Goal: Navigation & Orientation: Find specific page/section

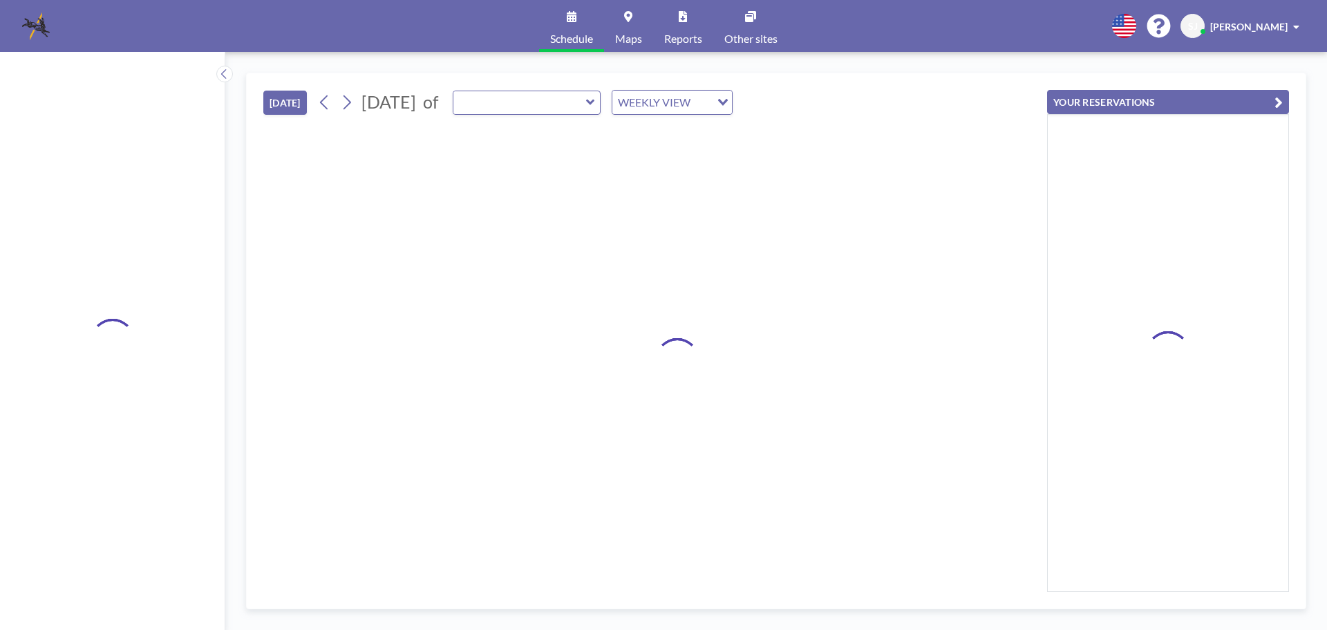
type input "Morningside Room"
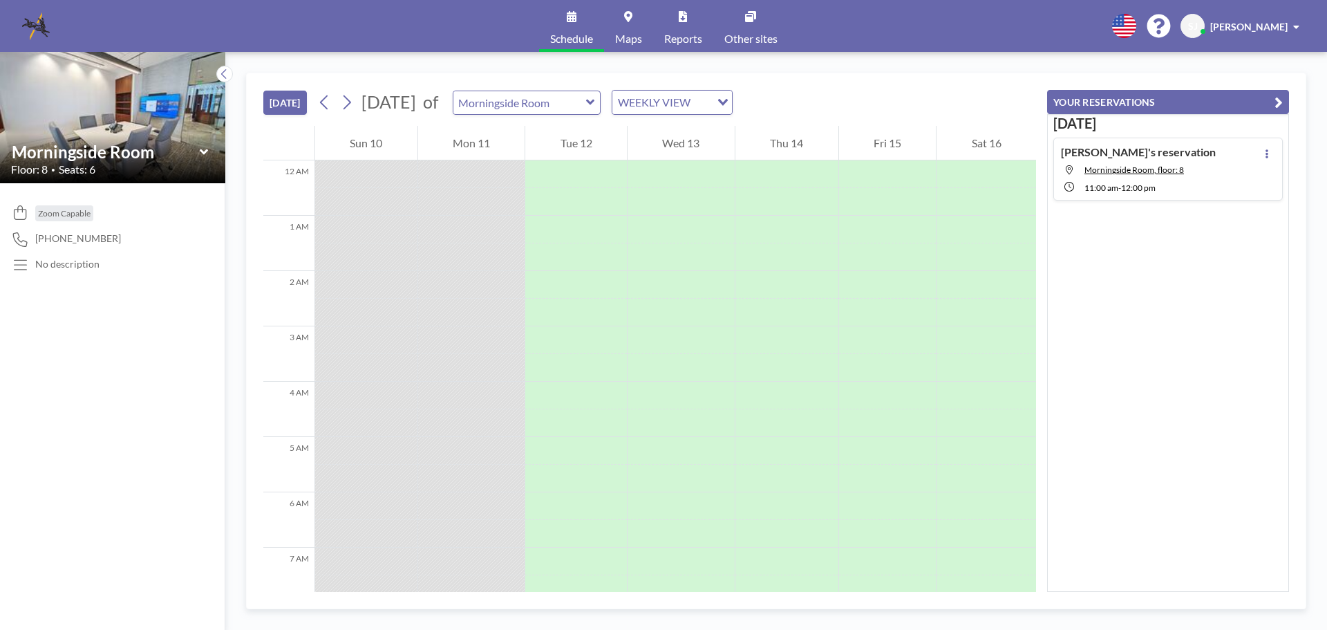
scroll to position [903, 0]
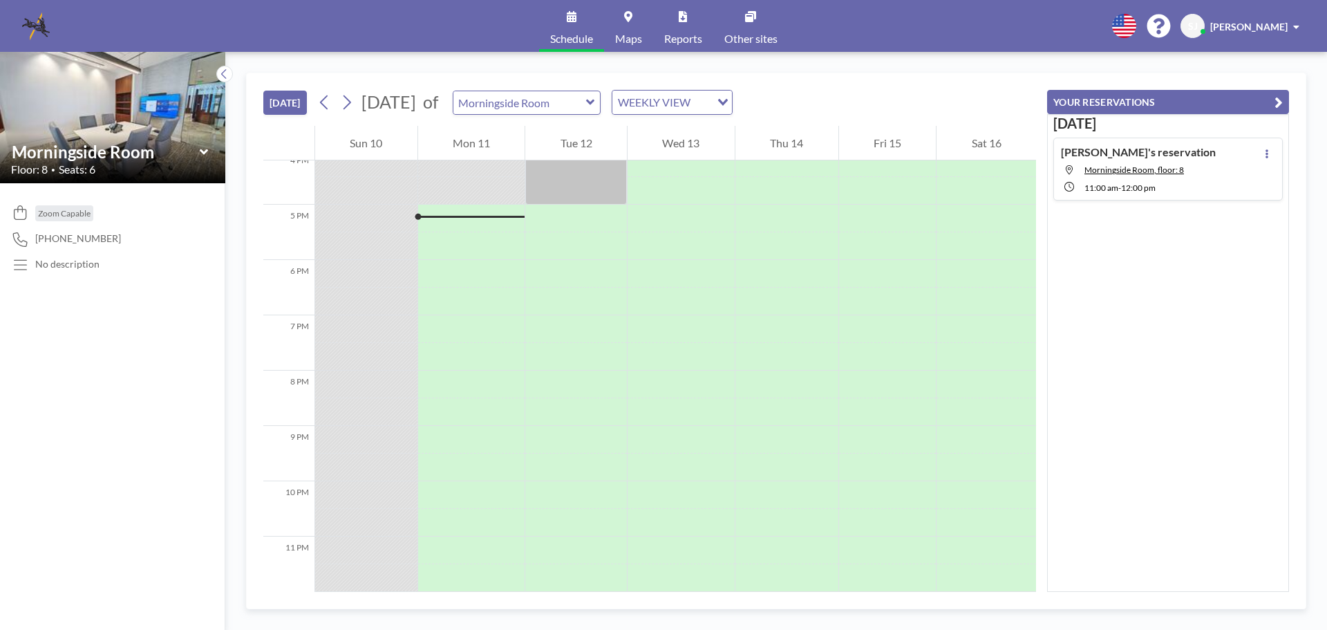
click at [205, 151] on icon at bounding box center [203, 152] width 8 height 6
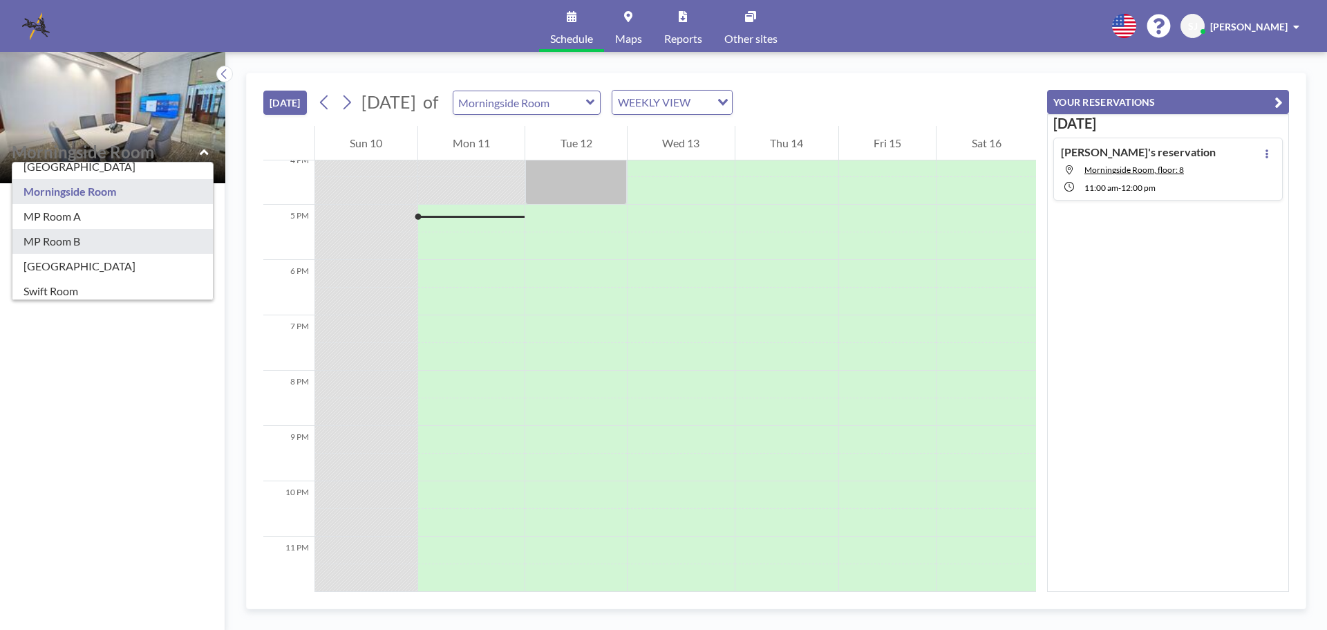
scroll to position [243, 0]
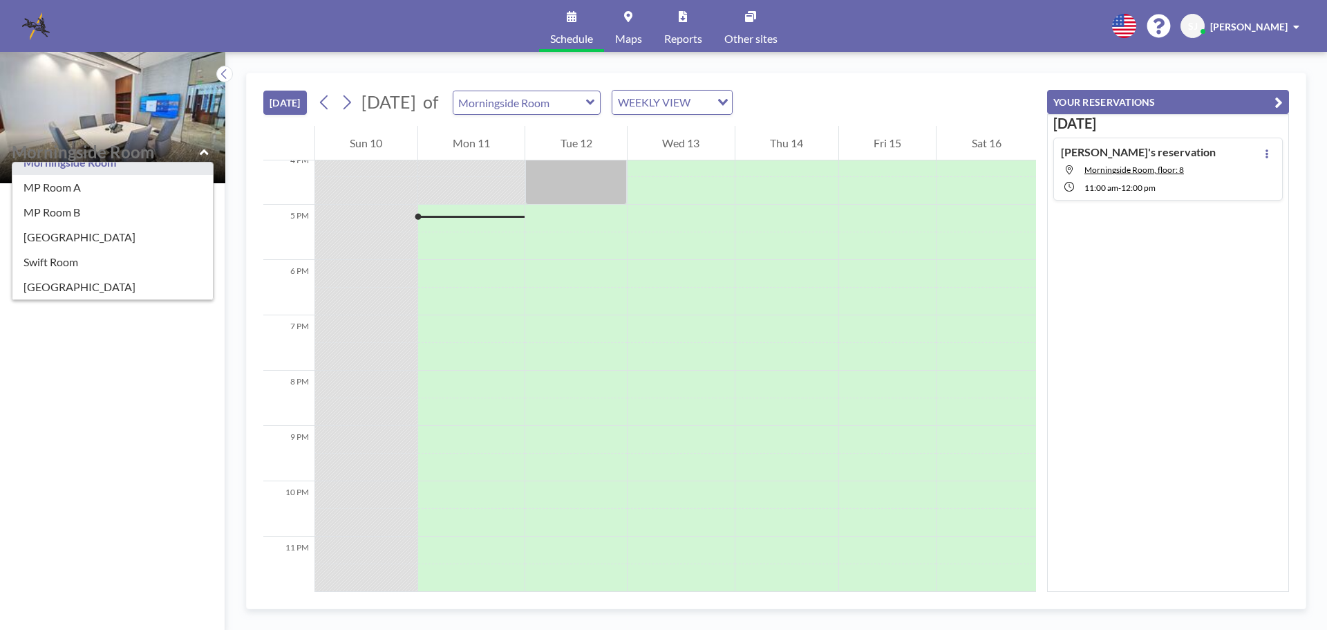
type input "[GEOGRAPHIC_DATA]"
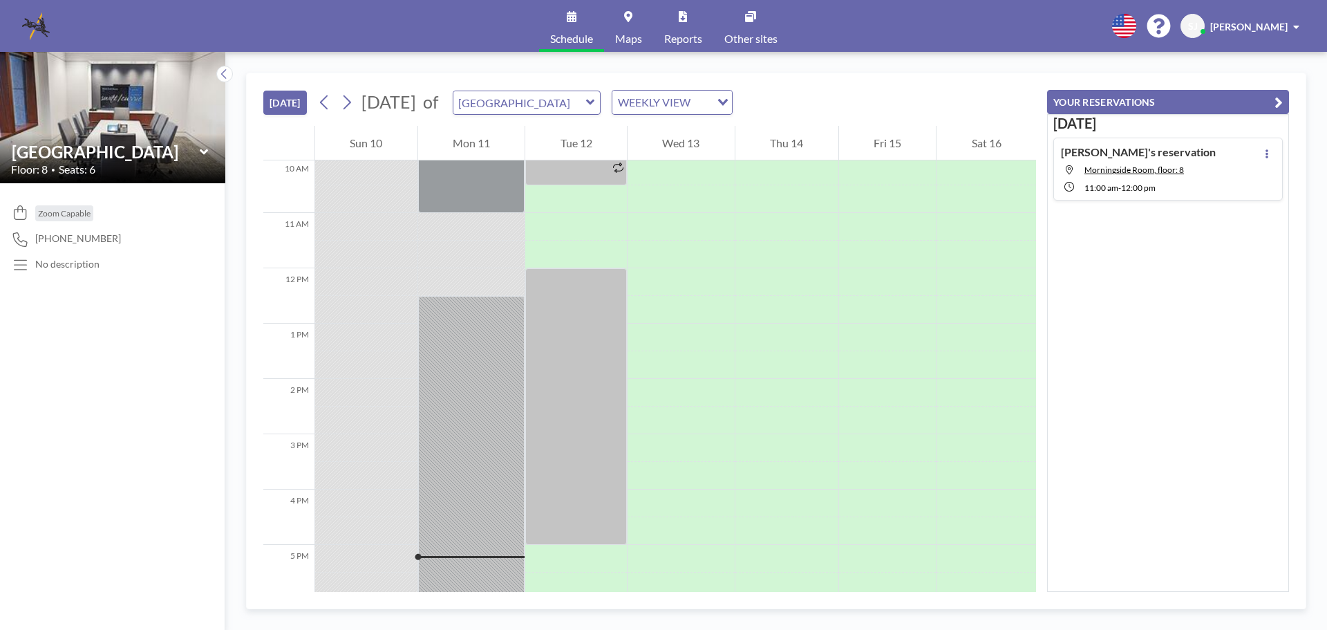
scroll to position [540, 0]
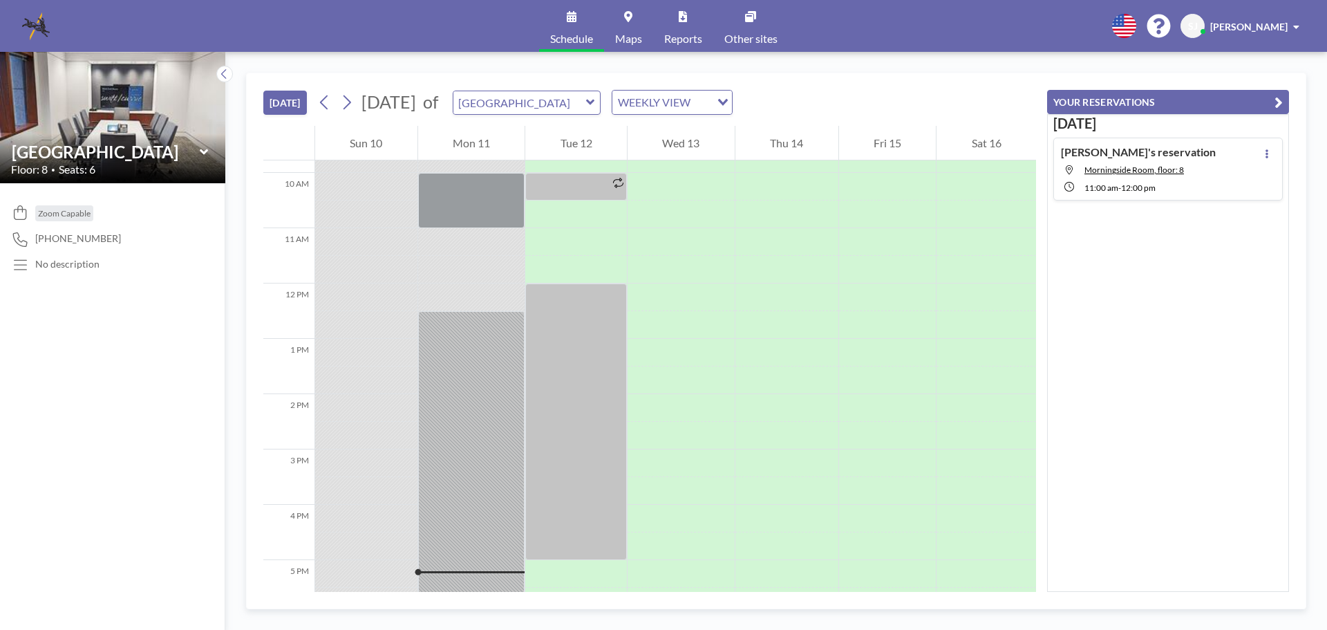
click at [201, 151] on icon at bounding box center [203, 152] width 8 height 6
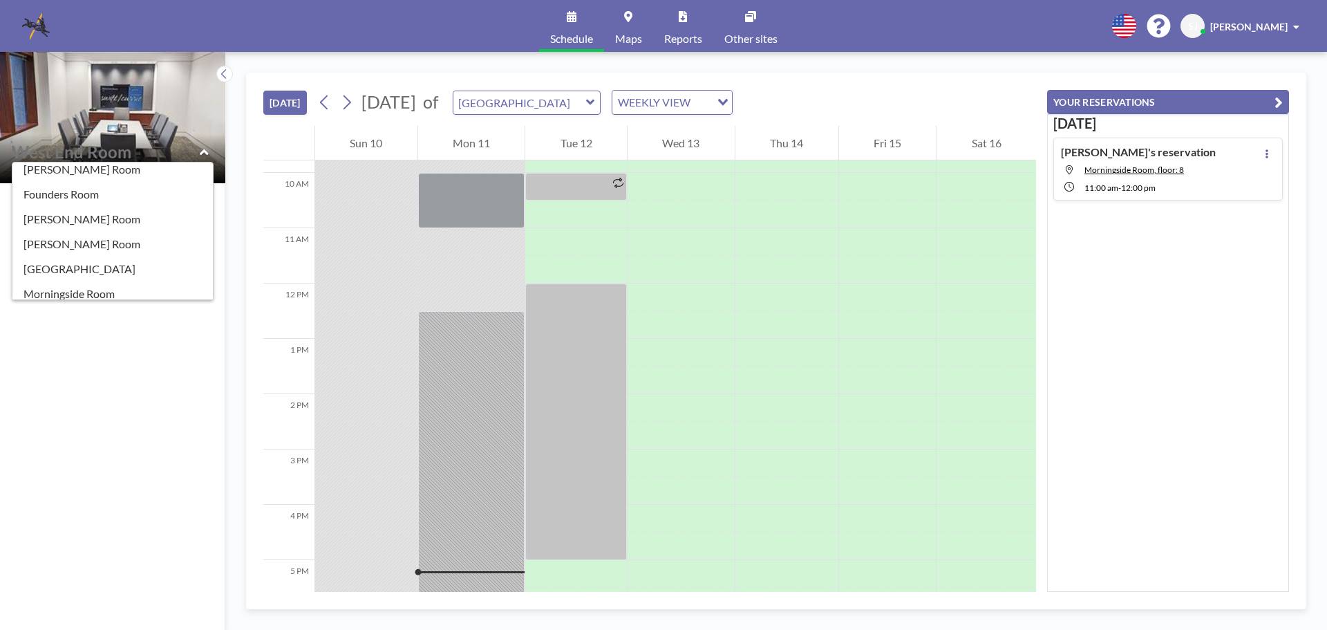
scroll to position [0, 0]
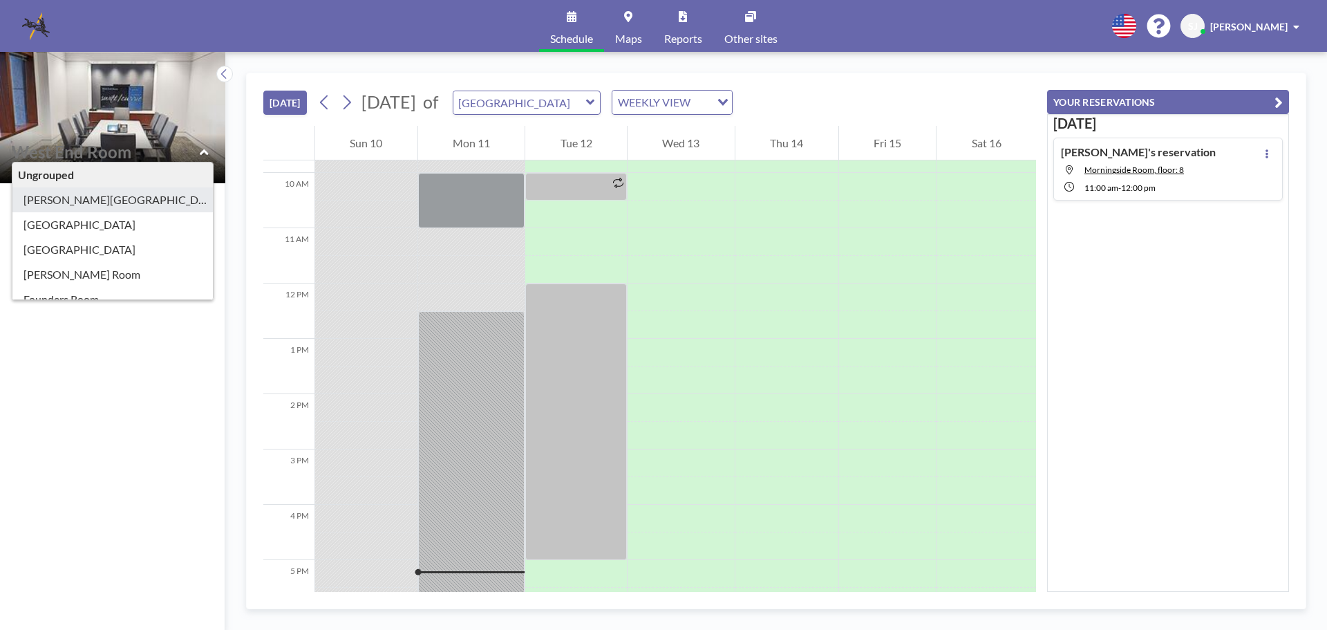
type input "[PERSON_NAME][GEOGRAPHIC_DATA]"
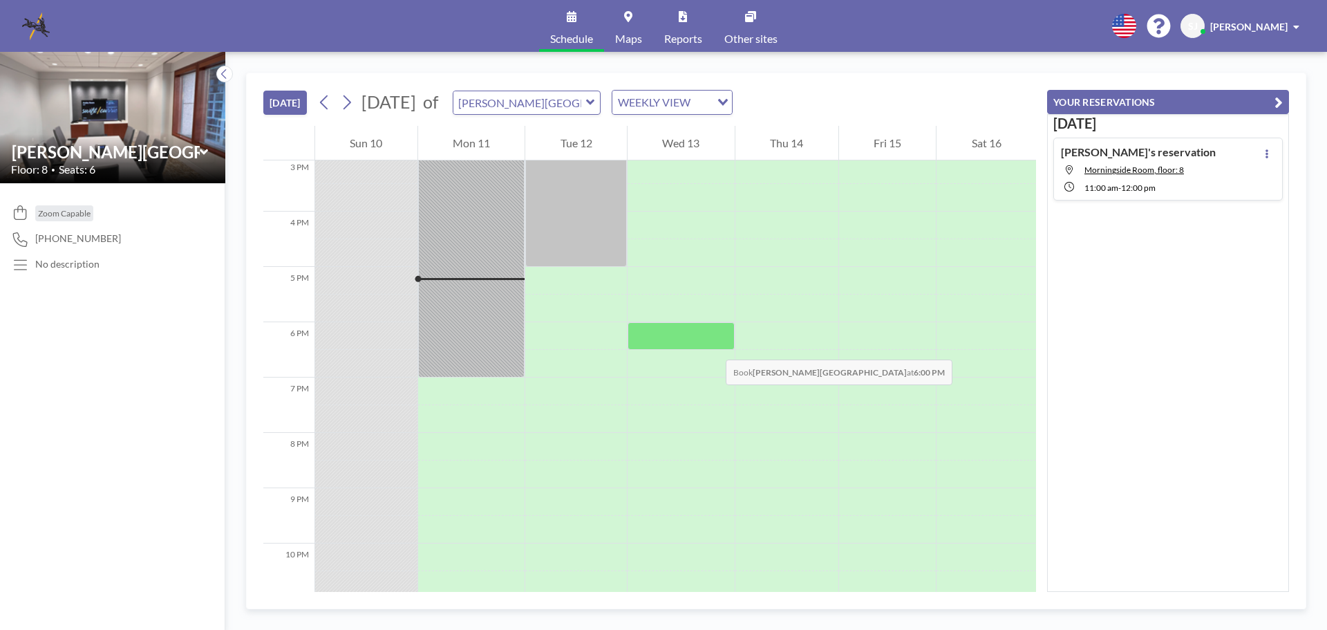
scroll to position [626, 0]
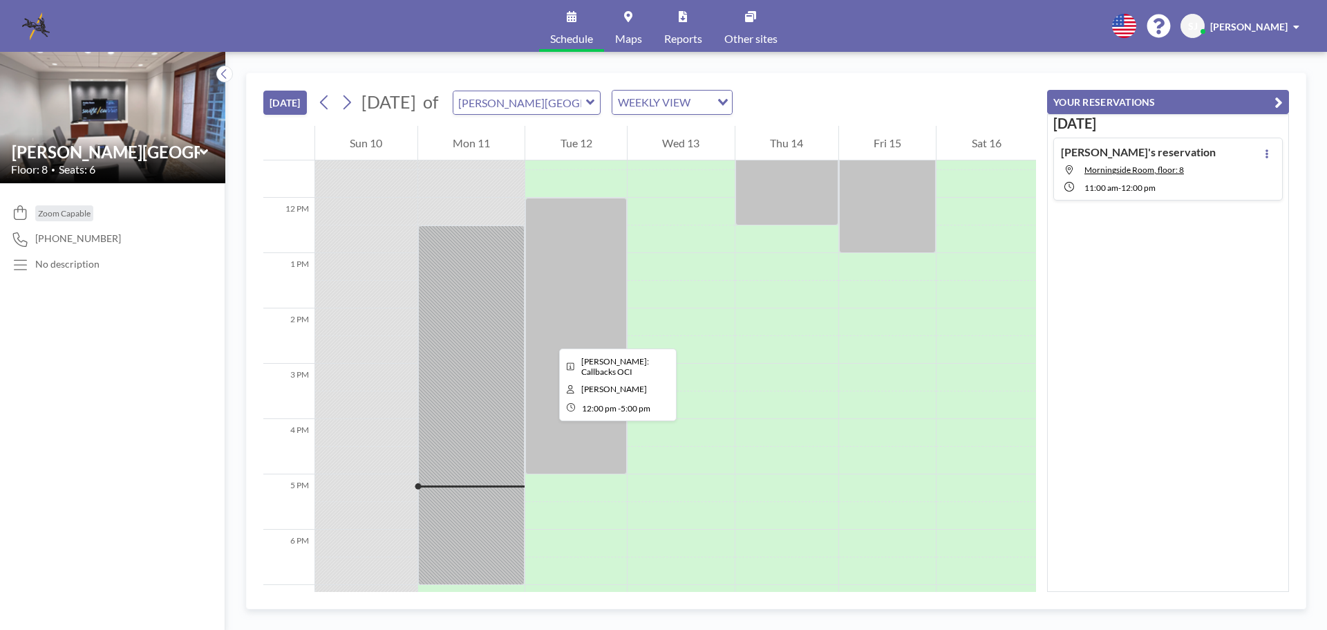
click at [548, 336] on div at bounding box center [576, 336] width 102 height 276
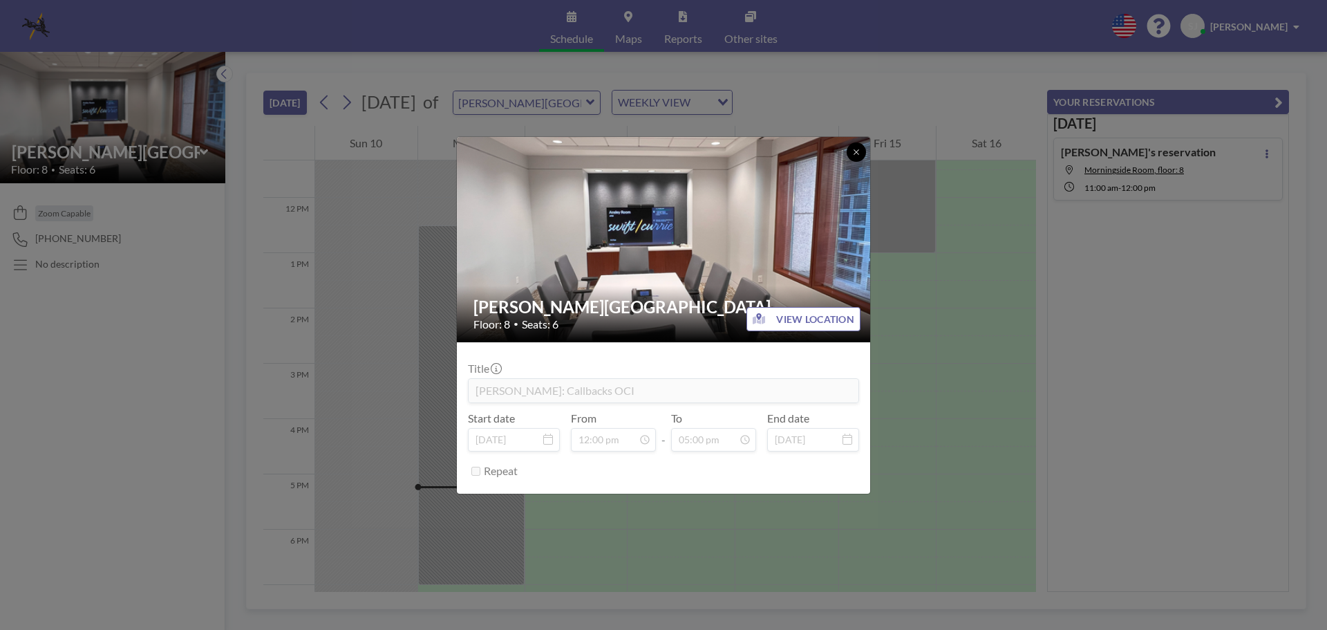
click at [860, 151] on icon at bounding box center [856, 152] width 8 height 8
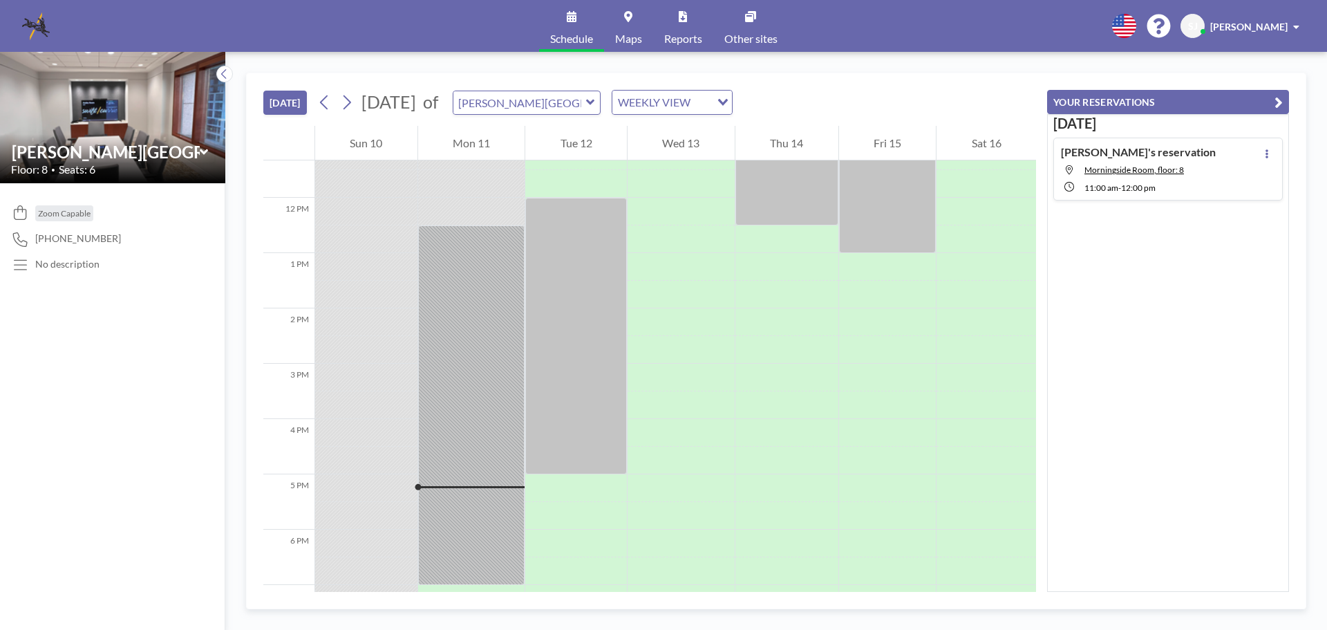
click at [203, 150] on icon at bounding box center [204, 152] width 9 height 14
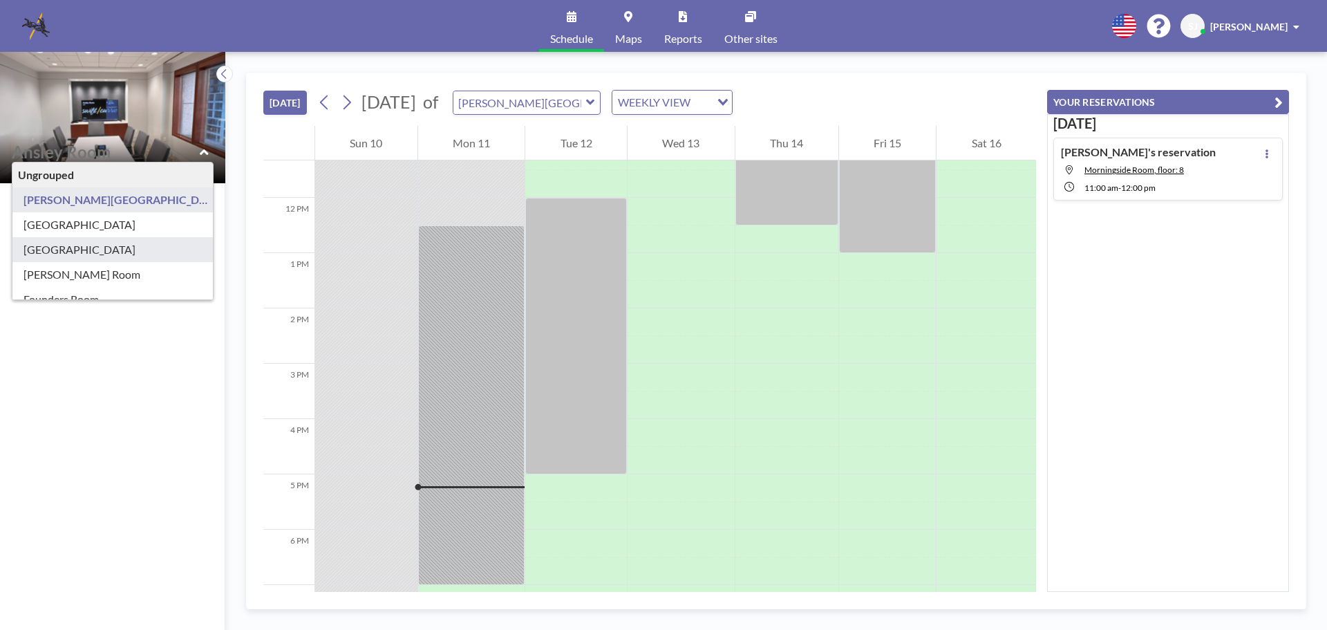
type input "[GEOGRAPHIC_DATA]"
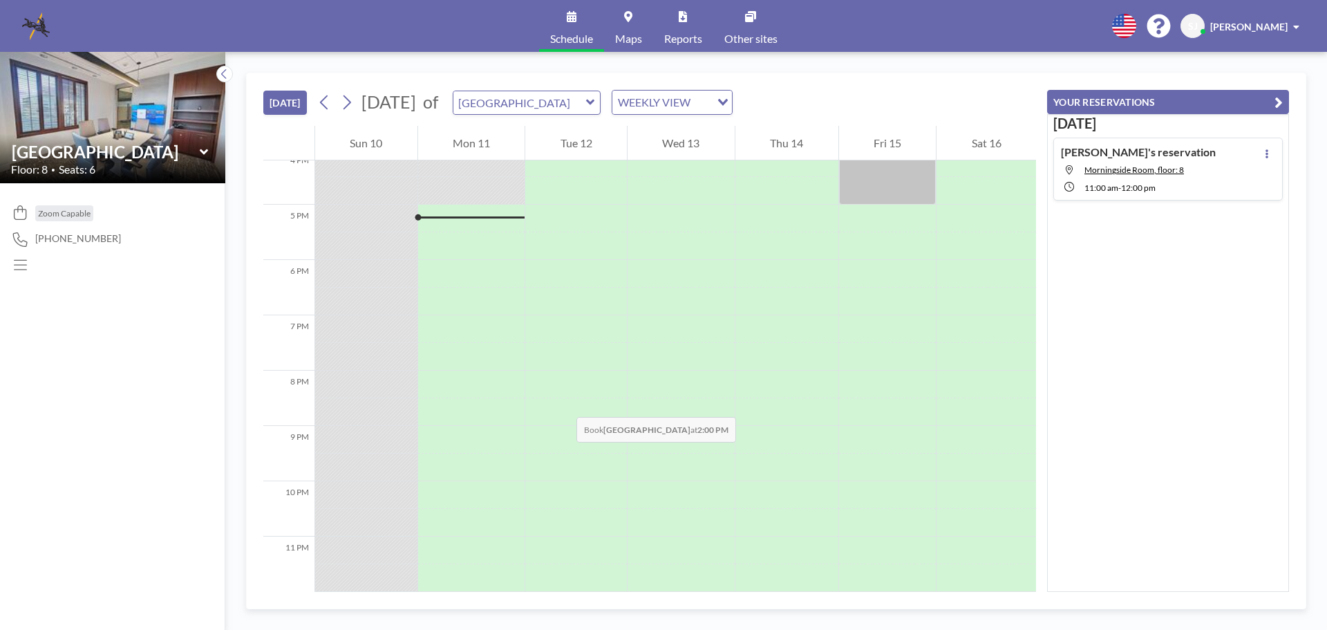
scroll to position [488, 0]
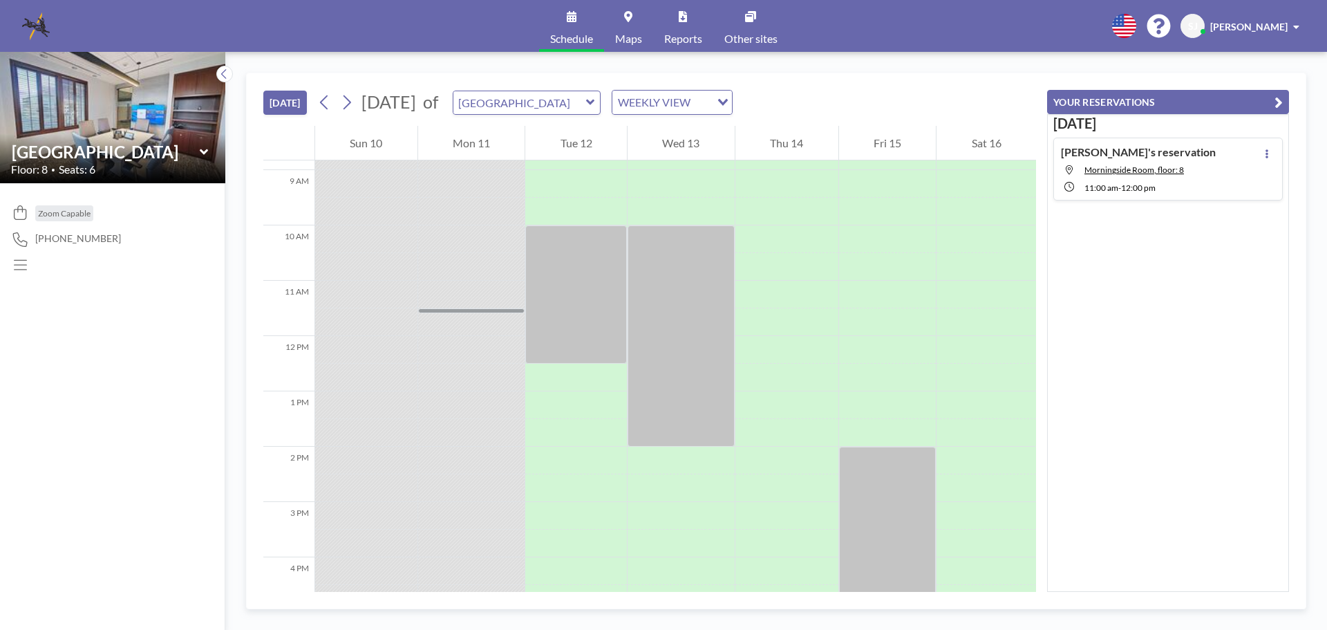
click at [203, 147] on icon at bounding box center [204, 152] width 9 height 14
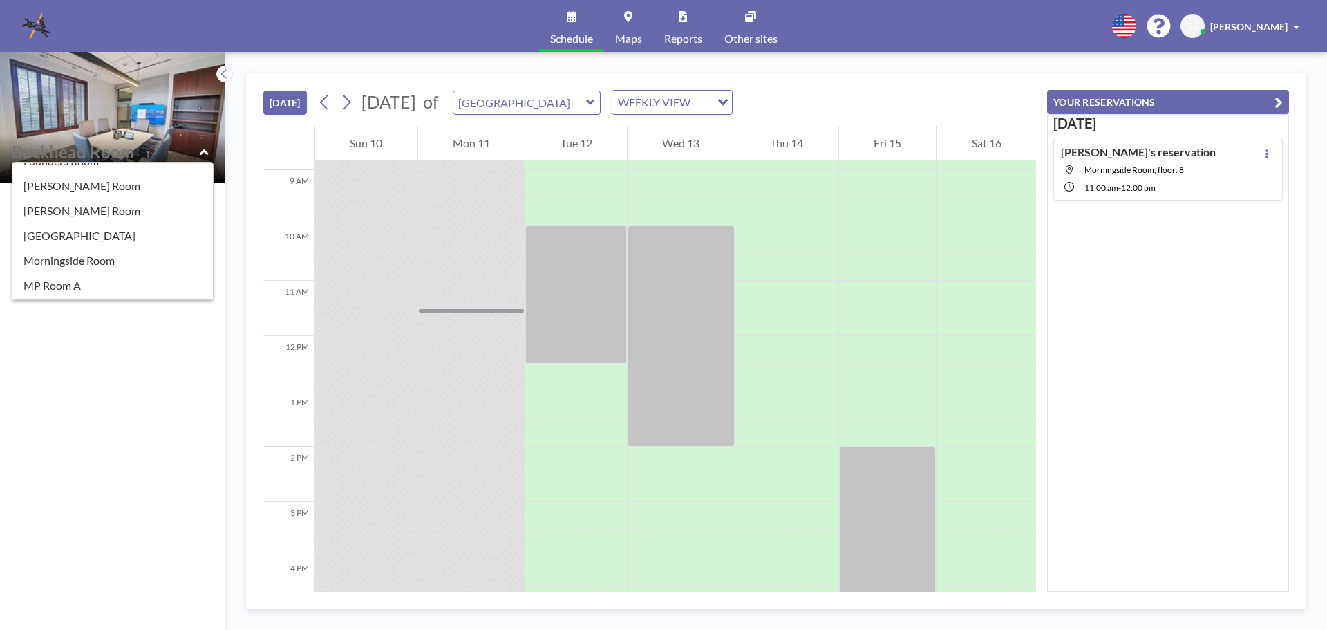
scroll to position [69, 0]
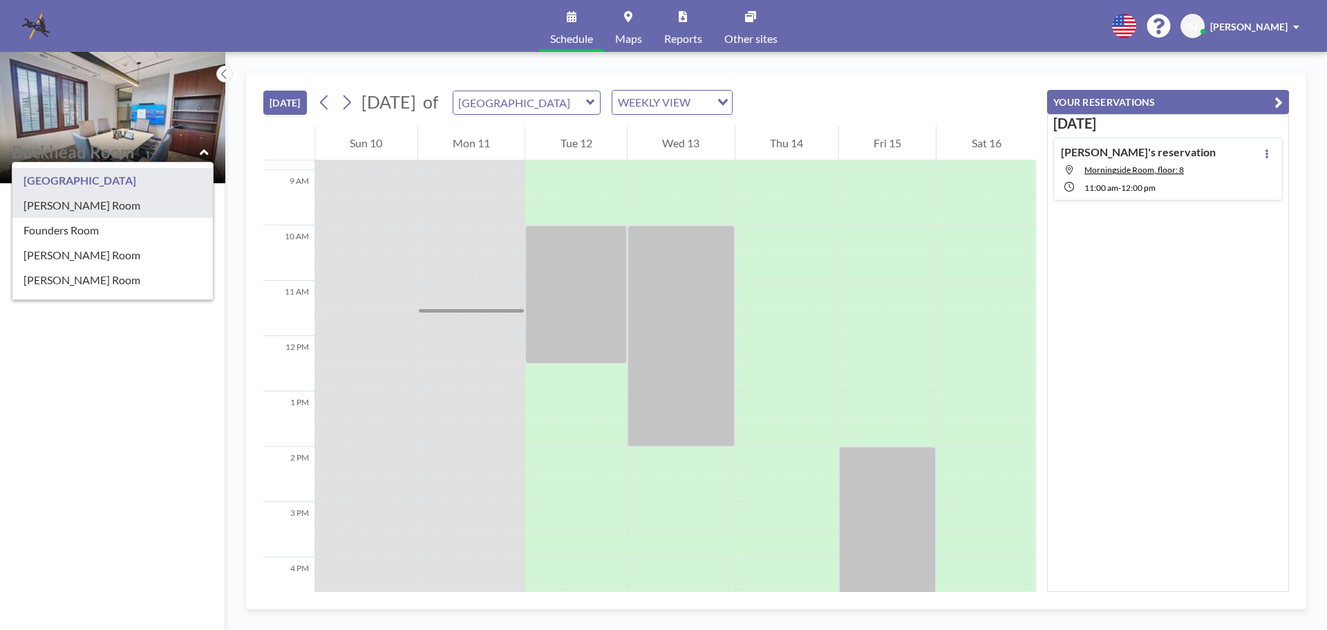
type input "[PERSON_NAME] Room"
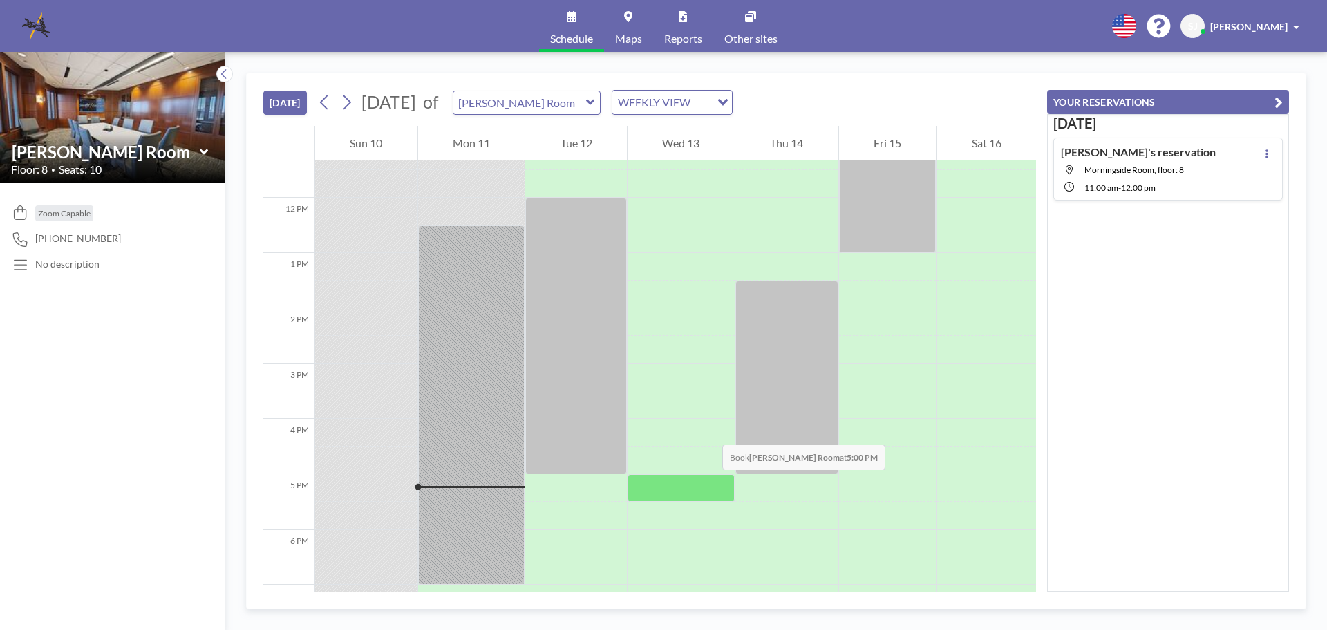
scroll to position [695, 0]
